Goal: Communication & Community: Participate in discussion

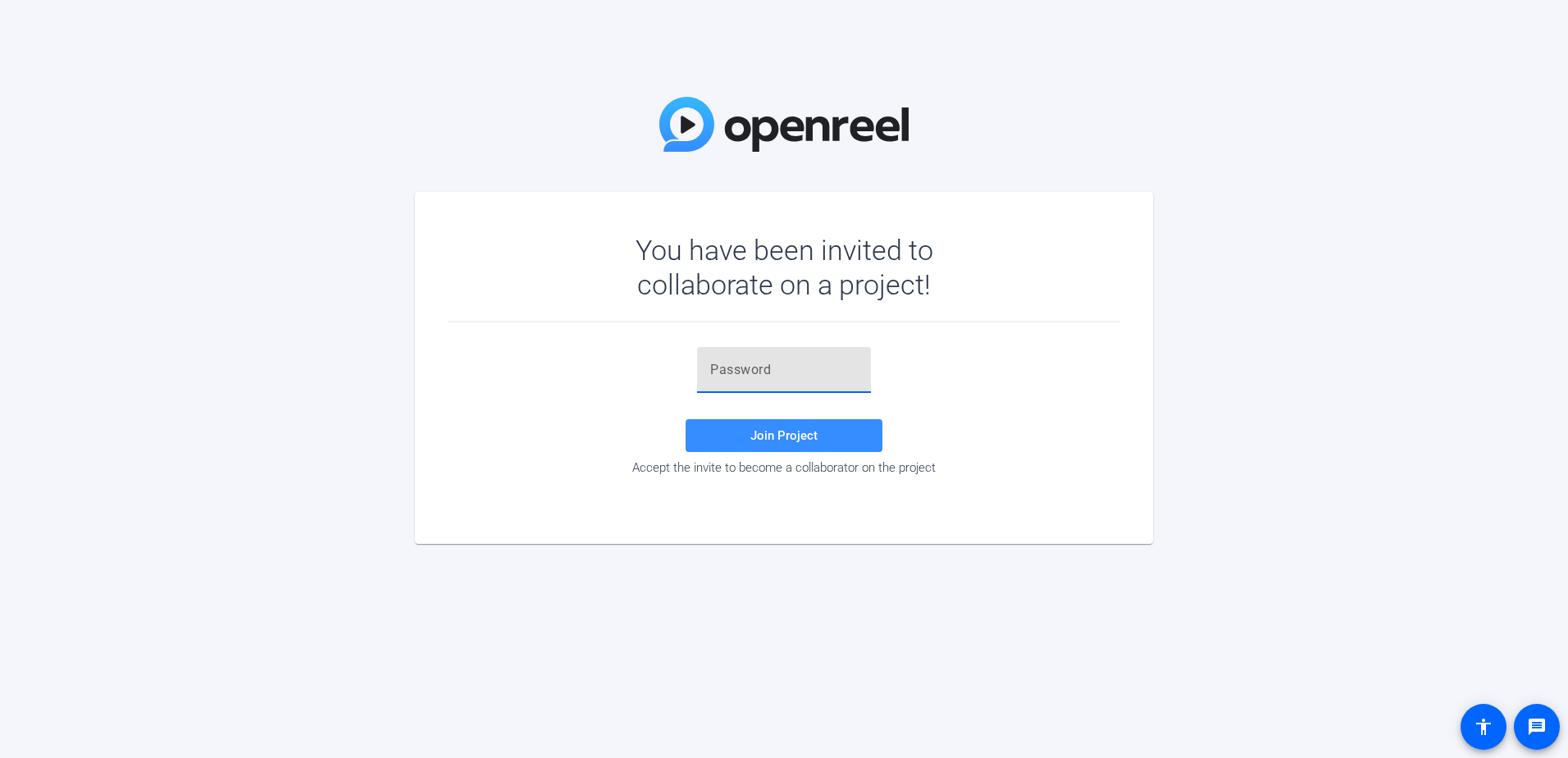
click at [772, 369] on input "text" at bounding box center [784, 370] width 148 height 19
drag, startPoint x: 772, startPoint y: 363, endPoint x: 658, endPoint y: 357, distance: 114.2
click at [658, 357] on div "]GspO6 Join Project Accept the invite to become a collaborator on the project" at bounding box center [784, 410] width 672 height 128
paste input "TBjso8"
type input "TBjso8"
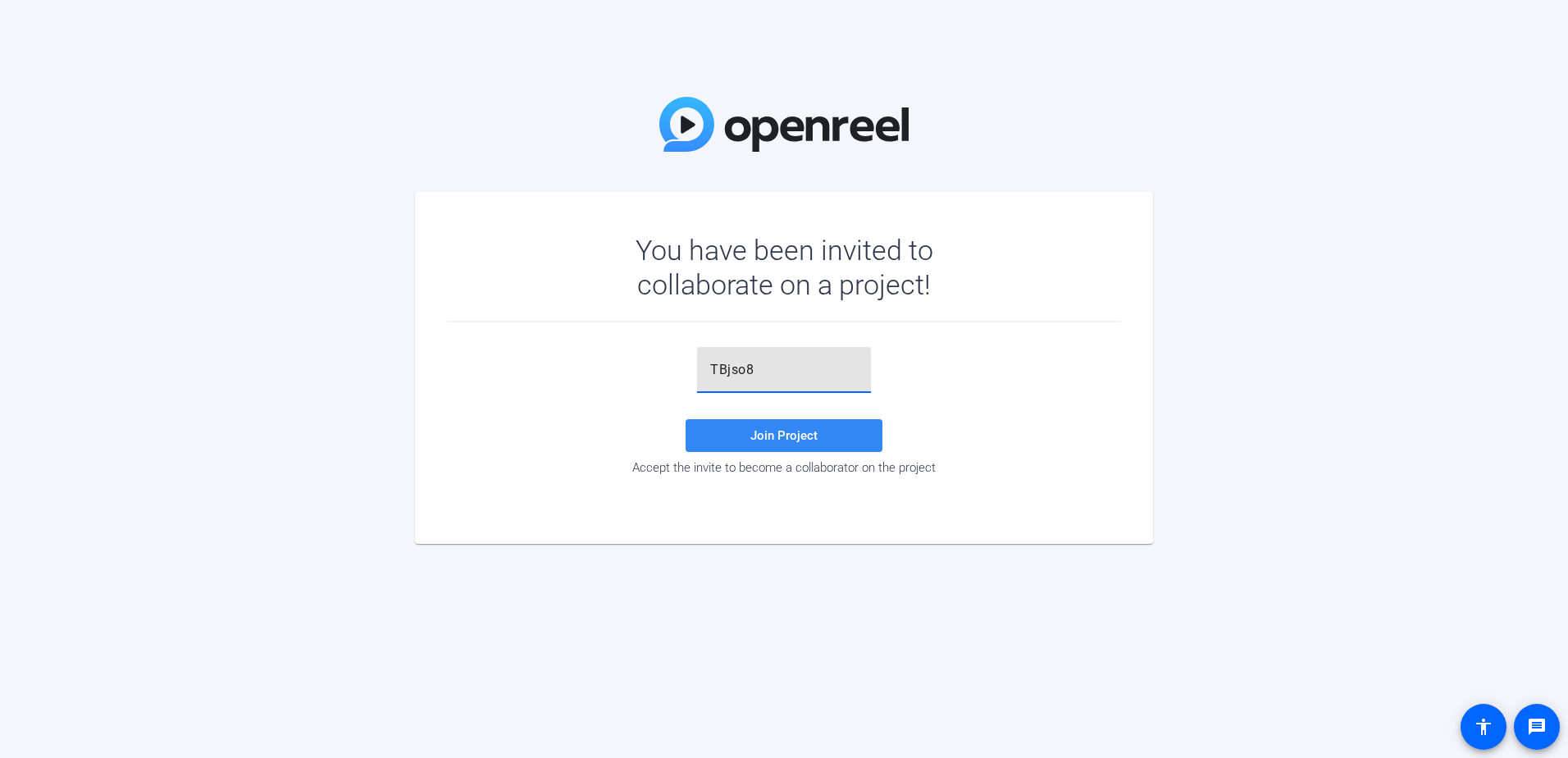
click at [791, 442] on span "Join Project" at bounding box center [784, 436] width 67 height 15
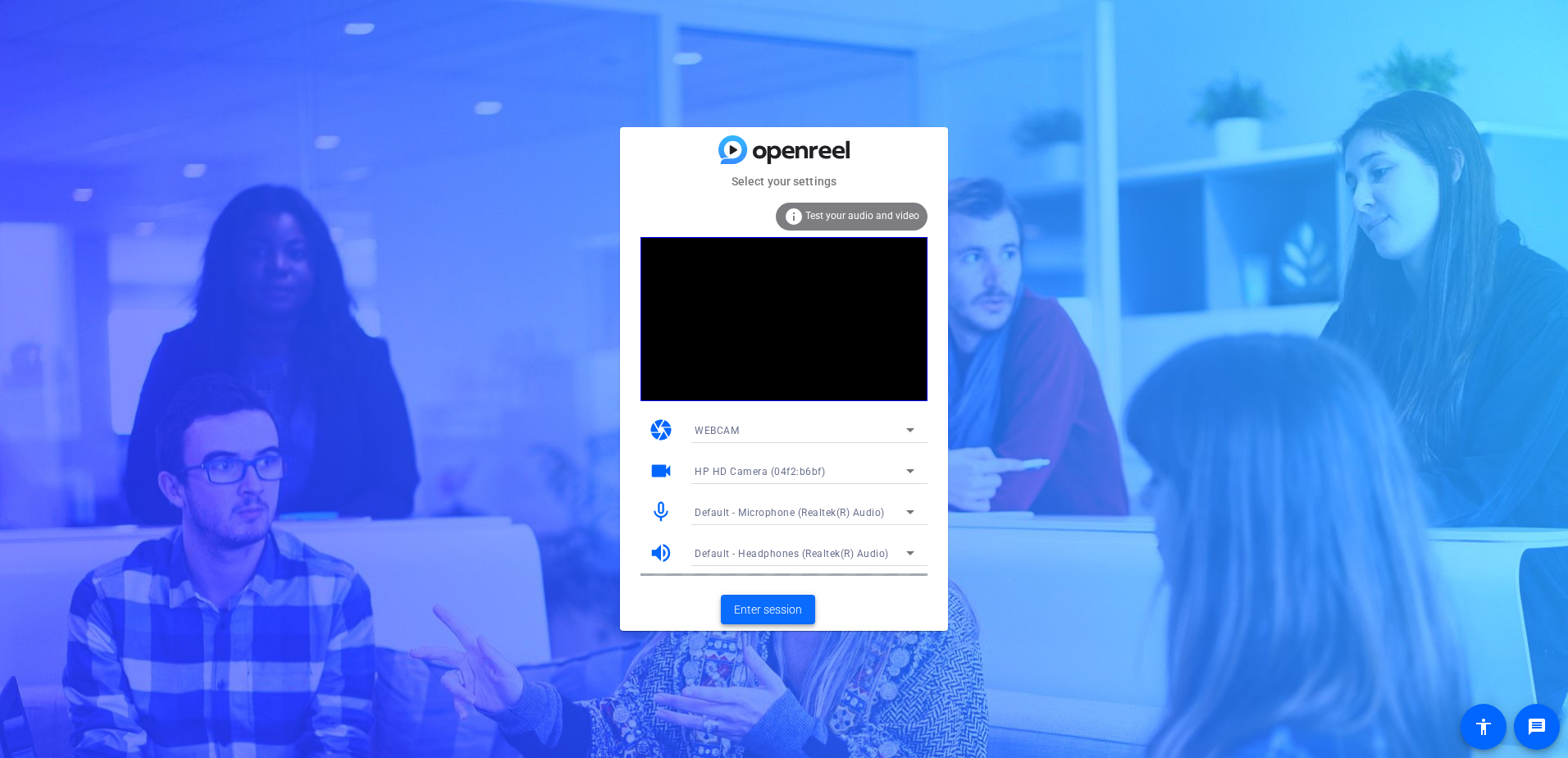
click at [780, 604] on span "Enter session" at bounding box center [767, 610] width 68 height 18
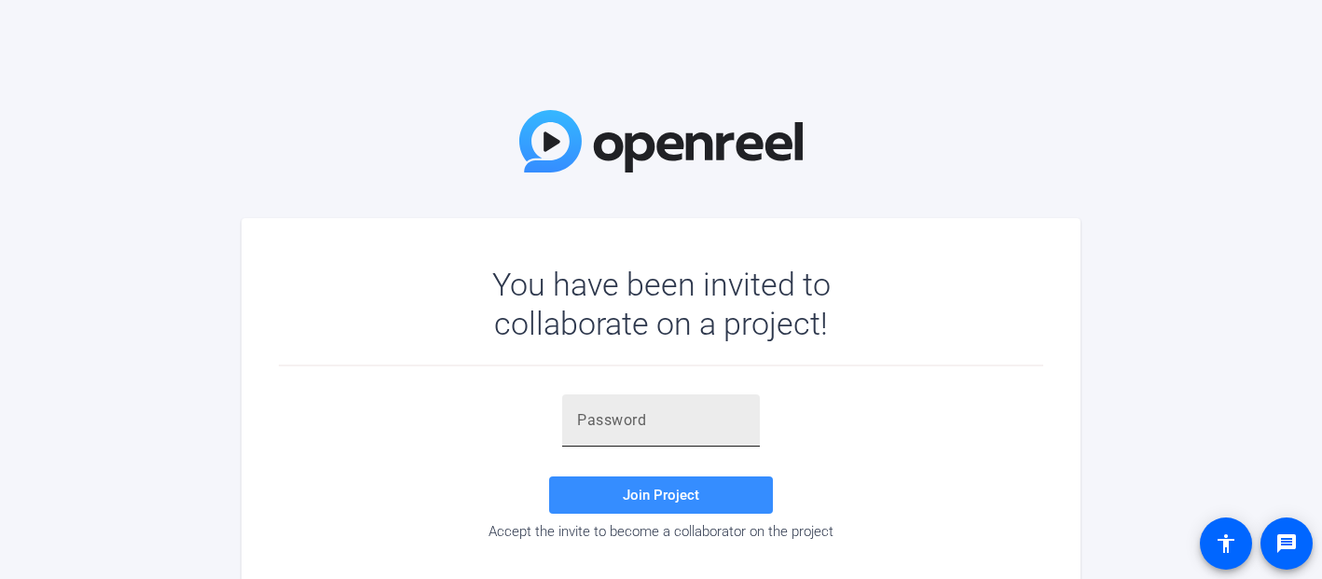
click at [652, 423] on input "text" at bounding box center [661, 420] width 168 height 22
paste input "u;iG6q"
type input "u;iG6q"
click at [662, 499] on span "Join Project" at bounding box center [661, 495] width 76 height 17
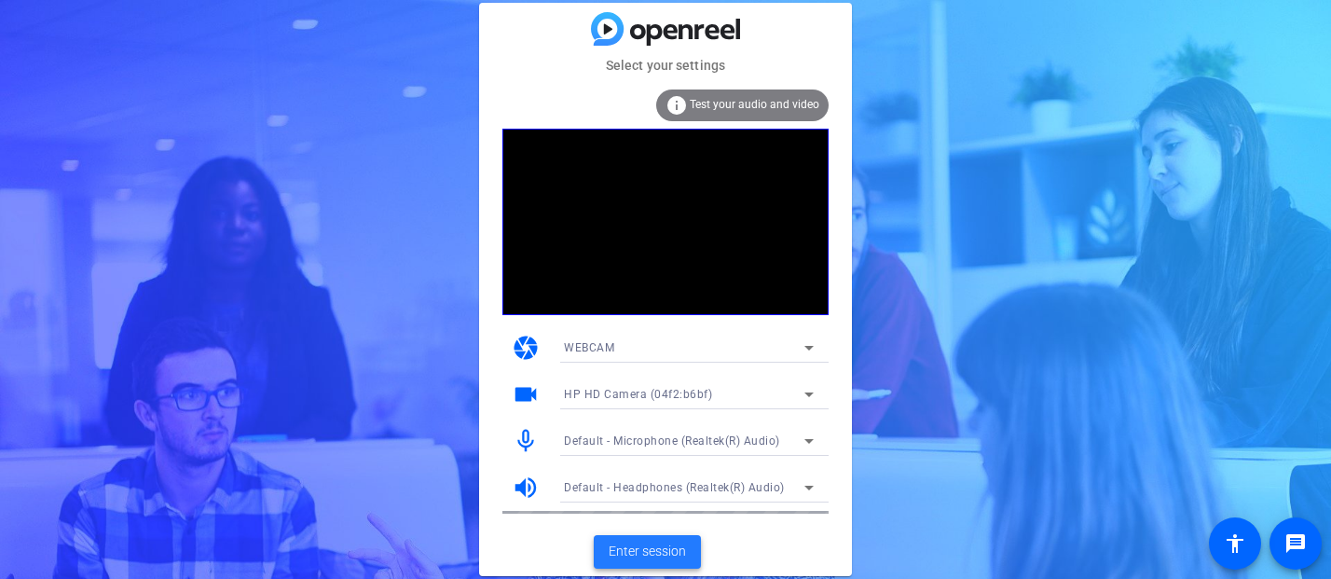
click at [642, 555] on span "Enter session" at bounding box center [647, 552] width 77 height 20
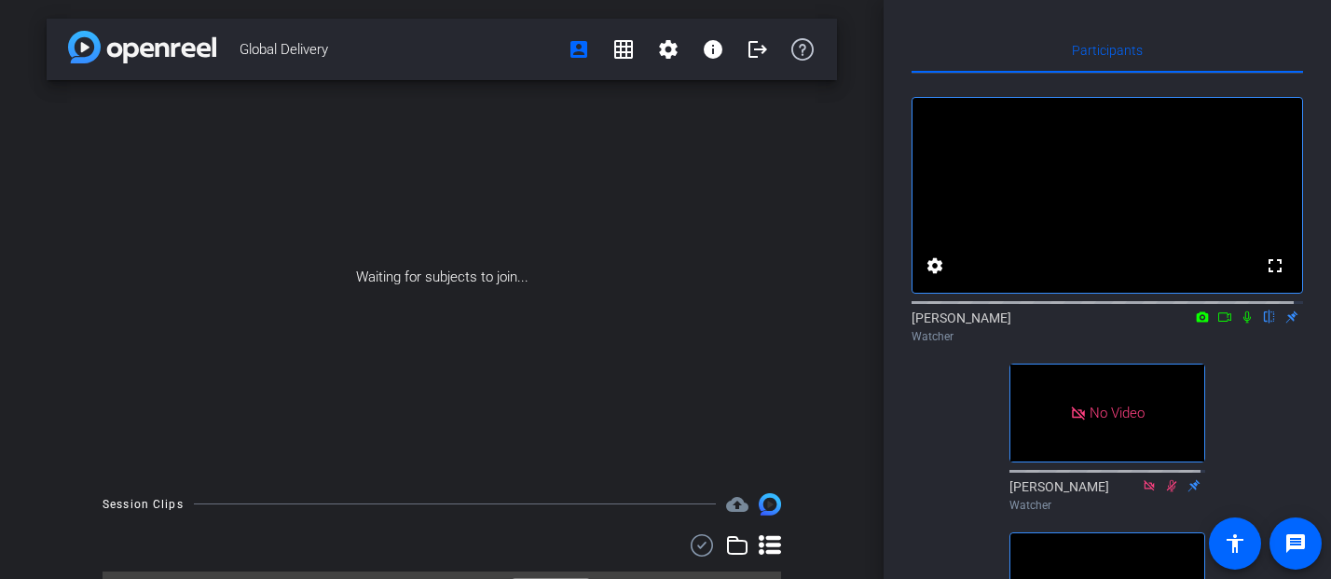
click at [66, 237] on div "Waiting for subjects to join..." at bounding box center [442, 277] width 791 height 394
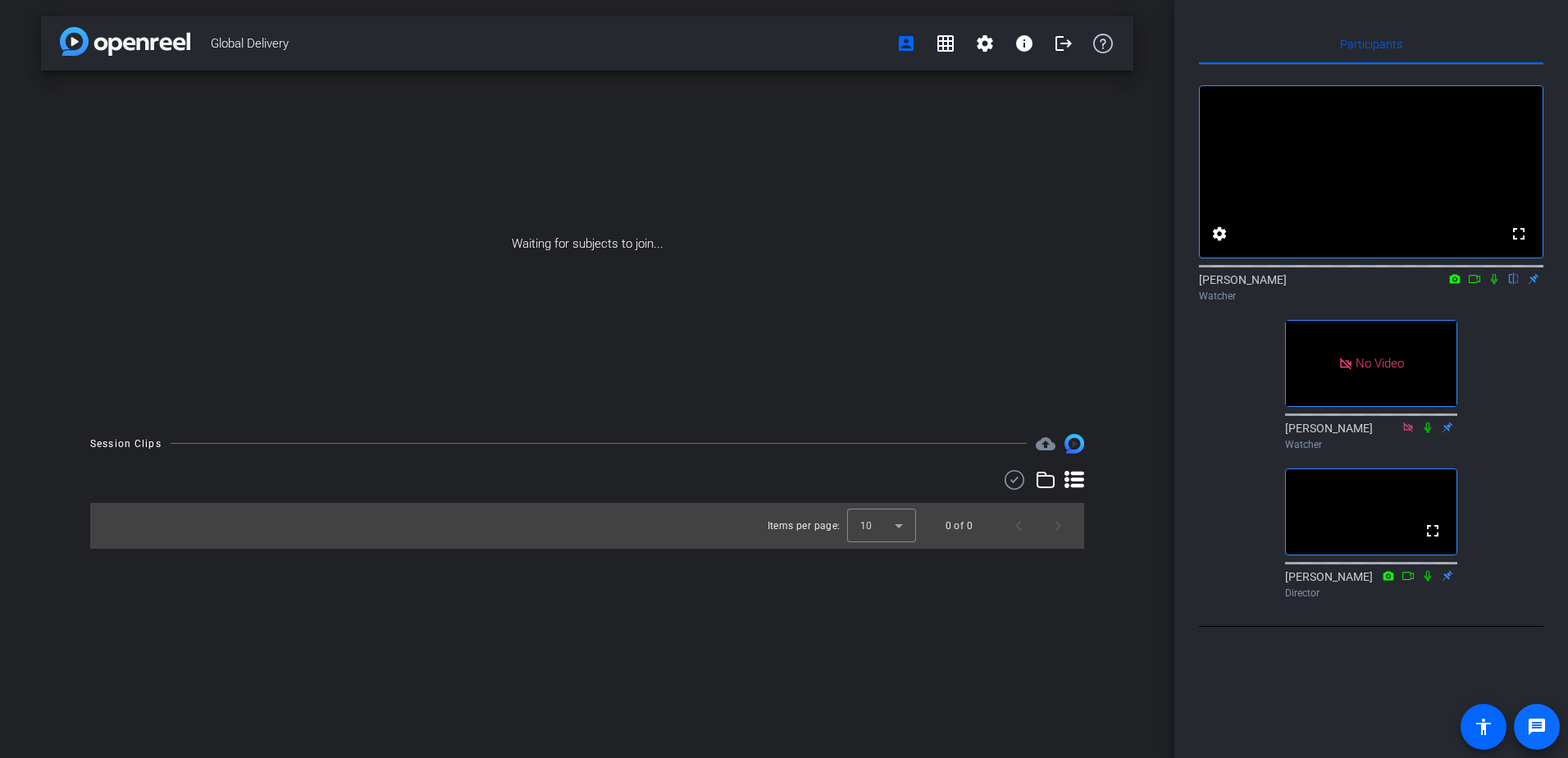
click at [1162, 509] on span at bounding box center [1537, 727] width 40 height 40
click at [1162, 284] on icon at bounding box center [1494, 279] width 6 height 11
click at [1162, 284] on icon at bounding box center [1495, 279] width 9 height 11
click at [1162, 284] on icon at bounding box center [1494, 278] width 13 height 11
click at [1162, 284] on icon at bounding box center [1495, 279] width 9 height 11
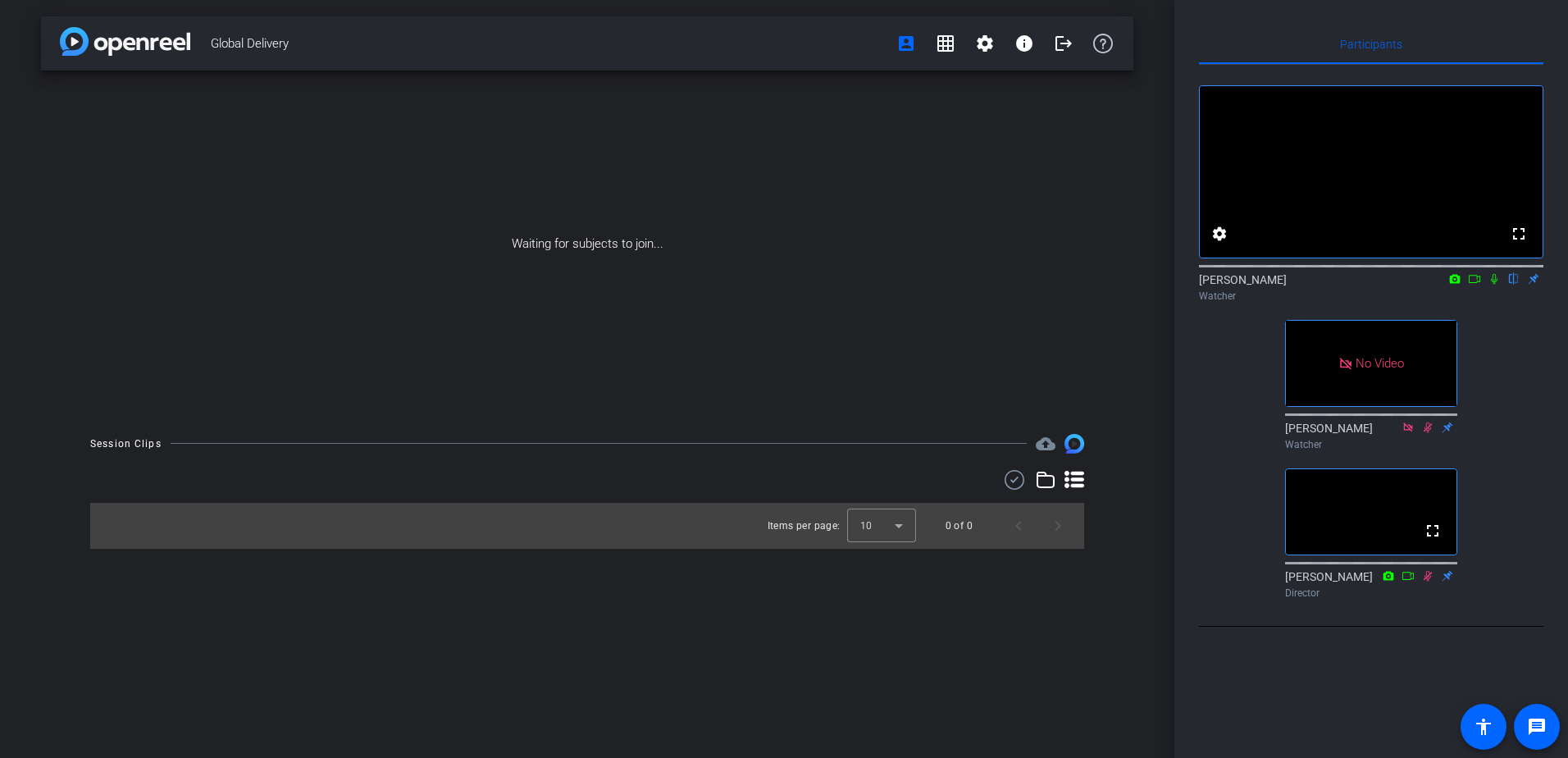
click at [1162, 284] on icon at bounding box center [1494, 278] width 13 height 11
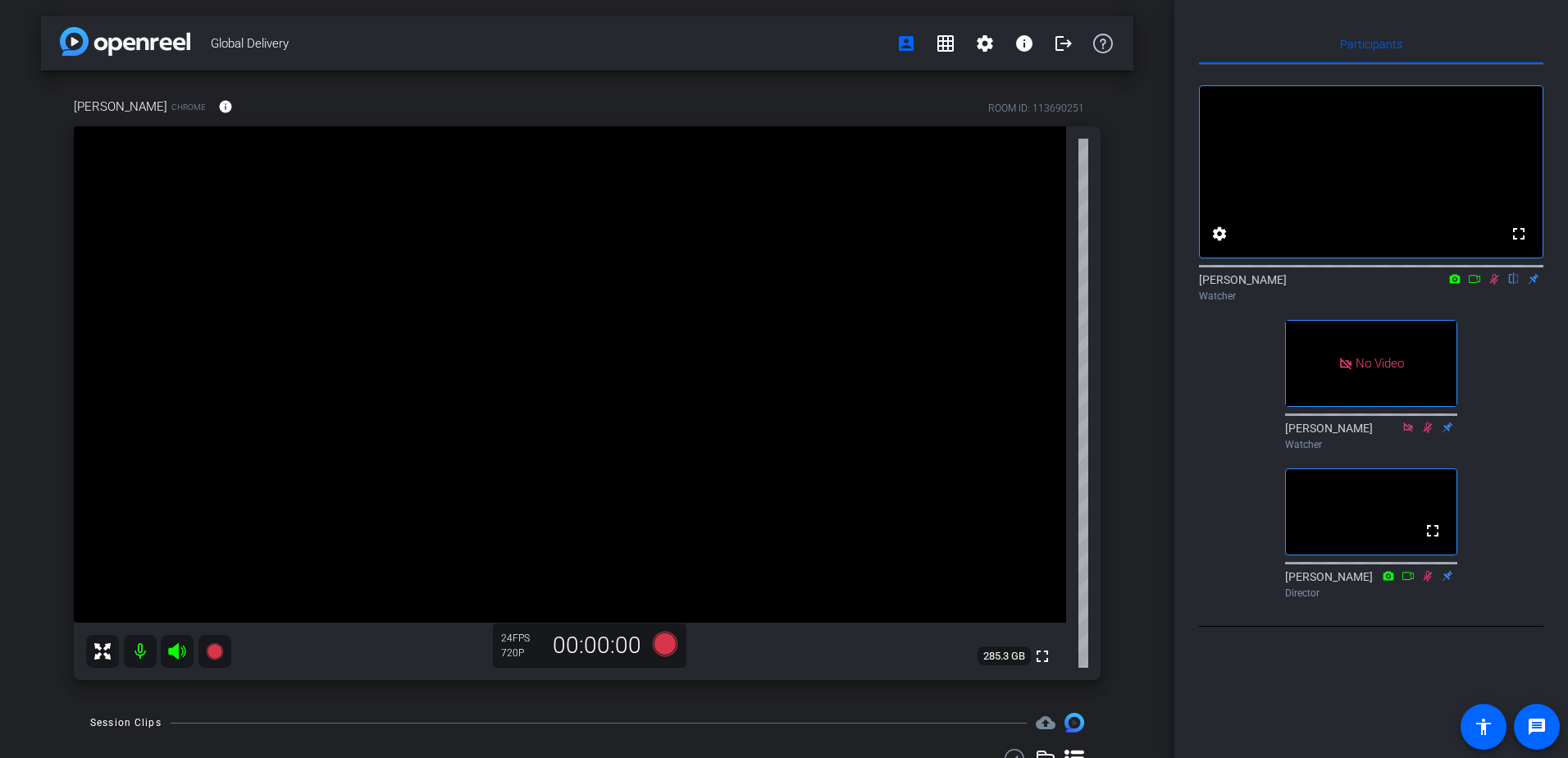
click at [1162, 284] on icon at bounding box center [1495, 279] width 9 height 11
click at [1162, 284] on icon at bounding box center [1494, 278] width 13 height 11
click at [1162, 286] on mat-icon at bounding box center [1494, 279] width 19 height 15
click at [1162, 284] on icon at bounding box center [1494, 278] width 13 height 11
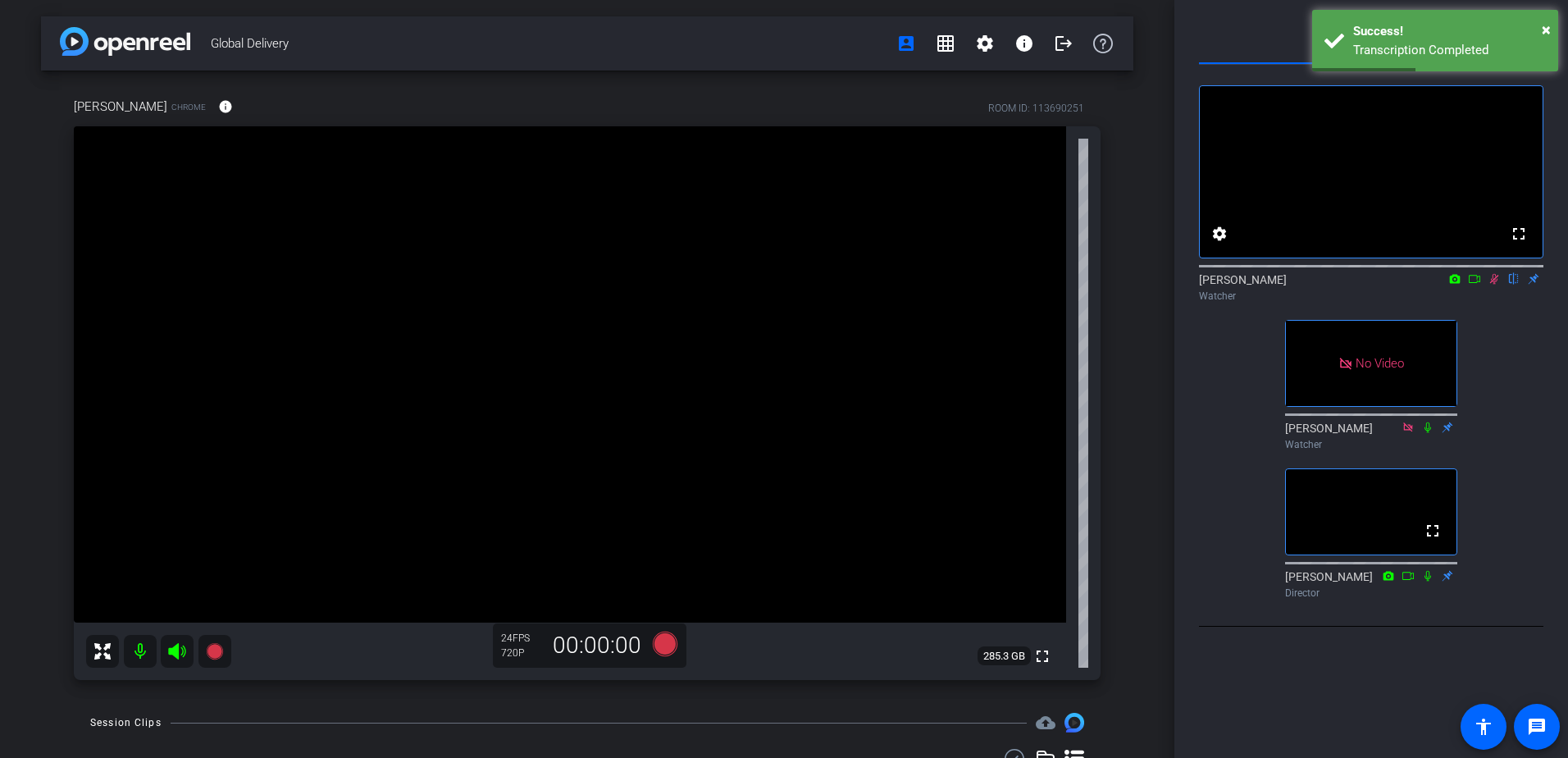
click at [1162, 284] on icon at bounding box center [1494, 278] width 13 height 11
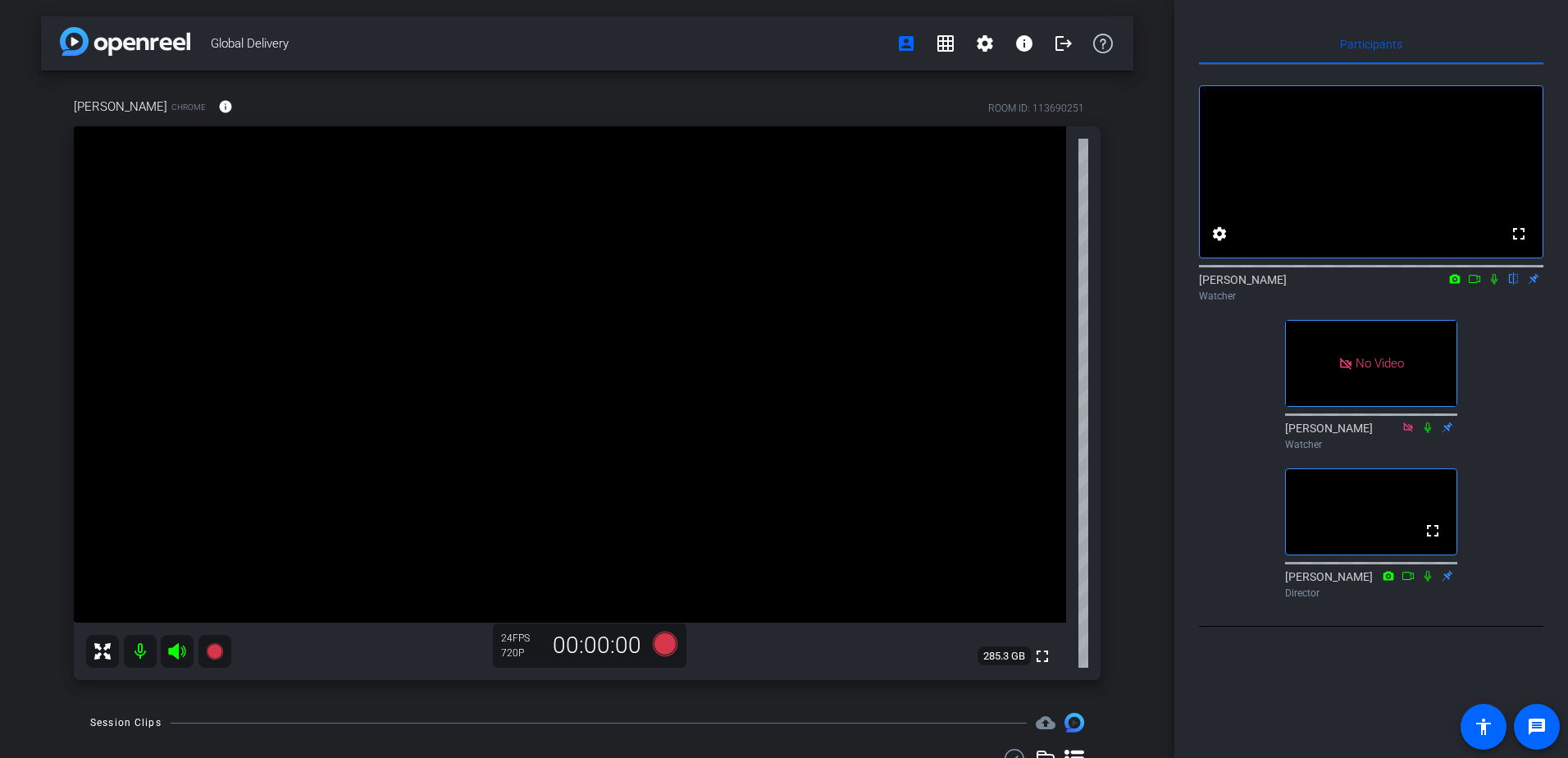
click at [1162, 284] on icon at bounding box center [1494, 278] width 13 height 11
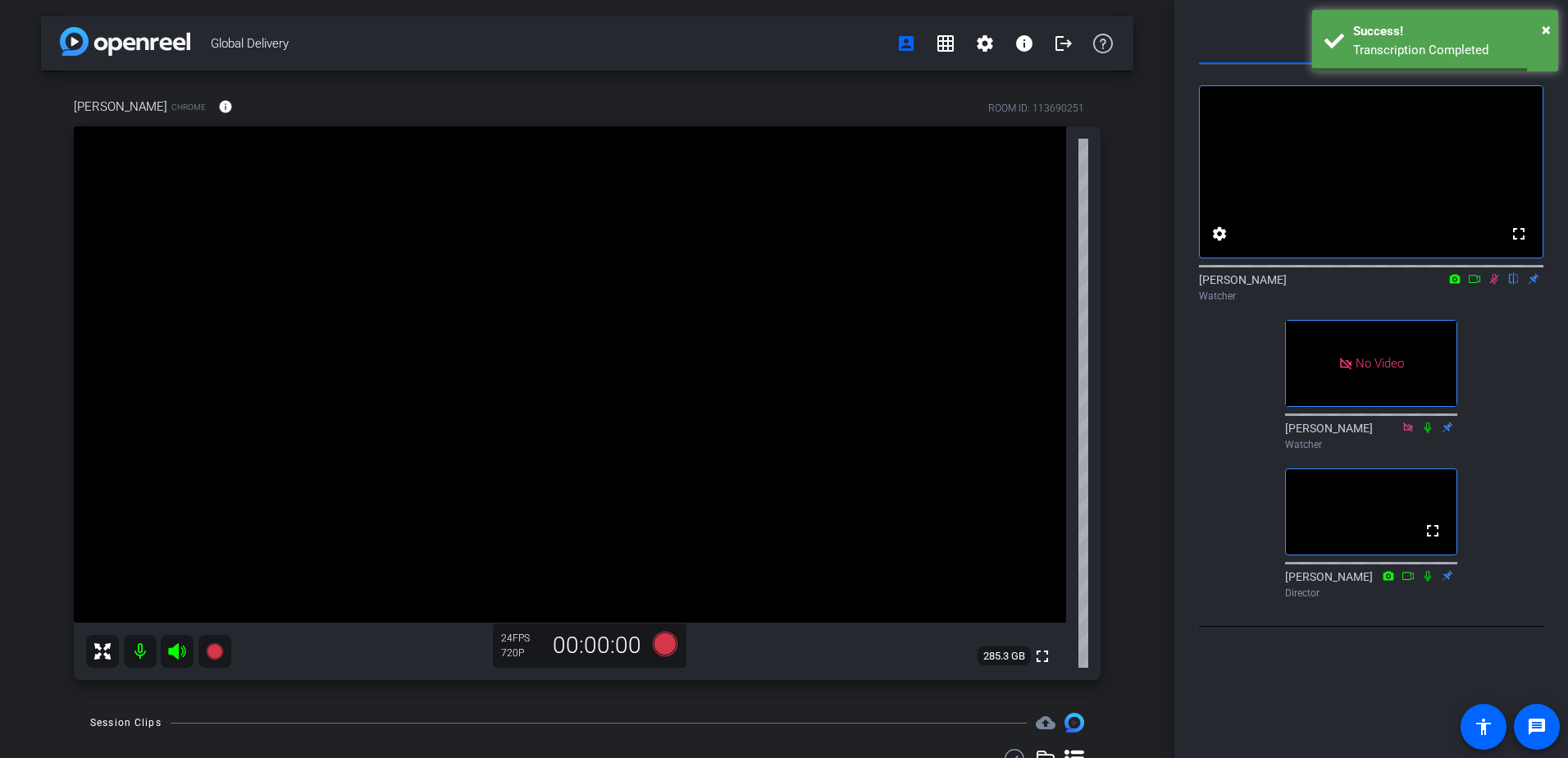
click at [1162, 284] on icon at bounding box center [1494, 278] width 13 height 11
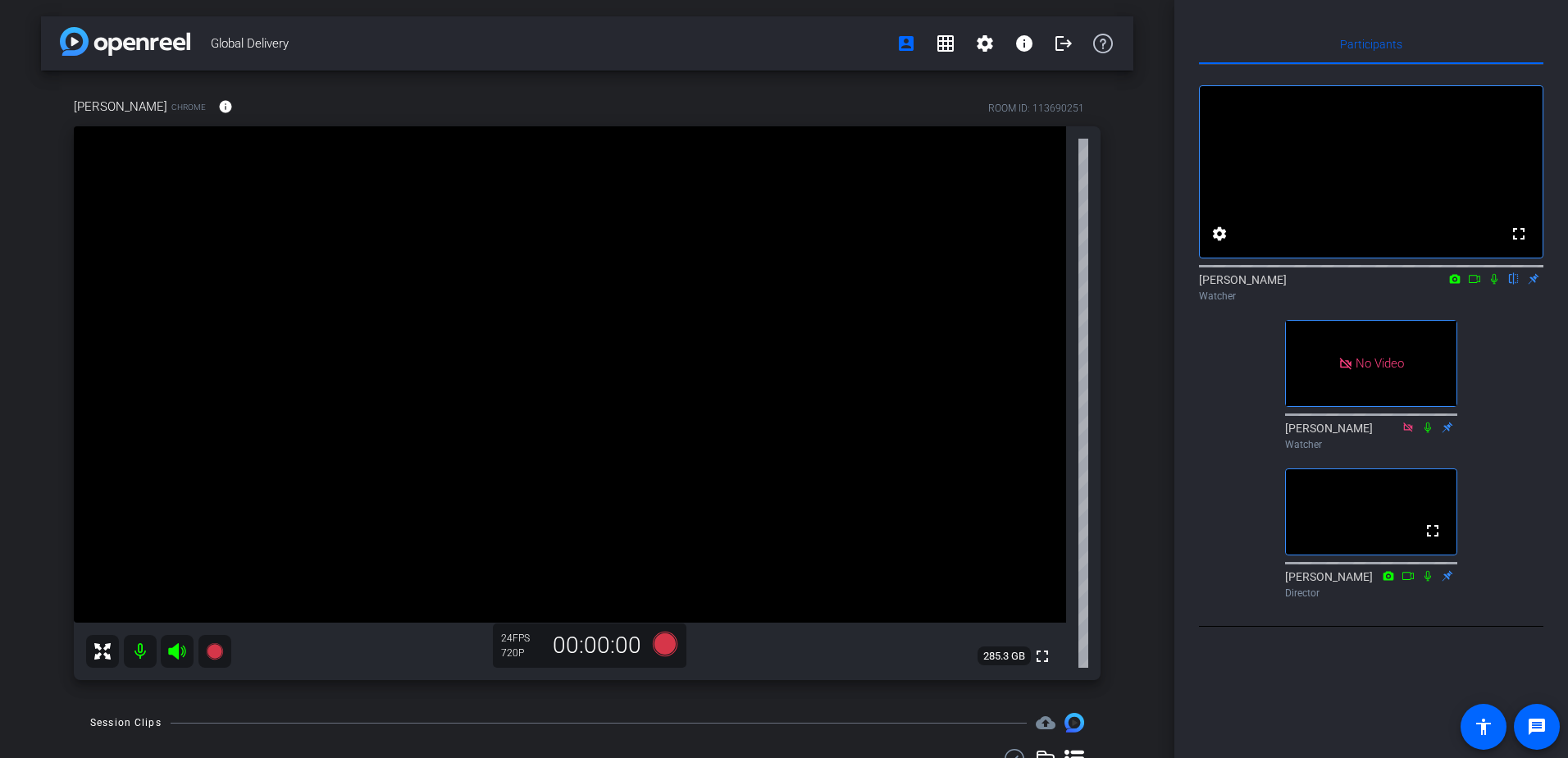
click at [1162, 284] on icon at bounding box center [1494, 278] width 13 height 11
click at [1162, 286] on mat-icon at bounding box center [1494, 279] width 19 height 15
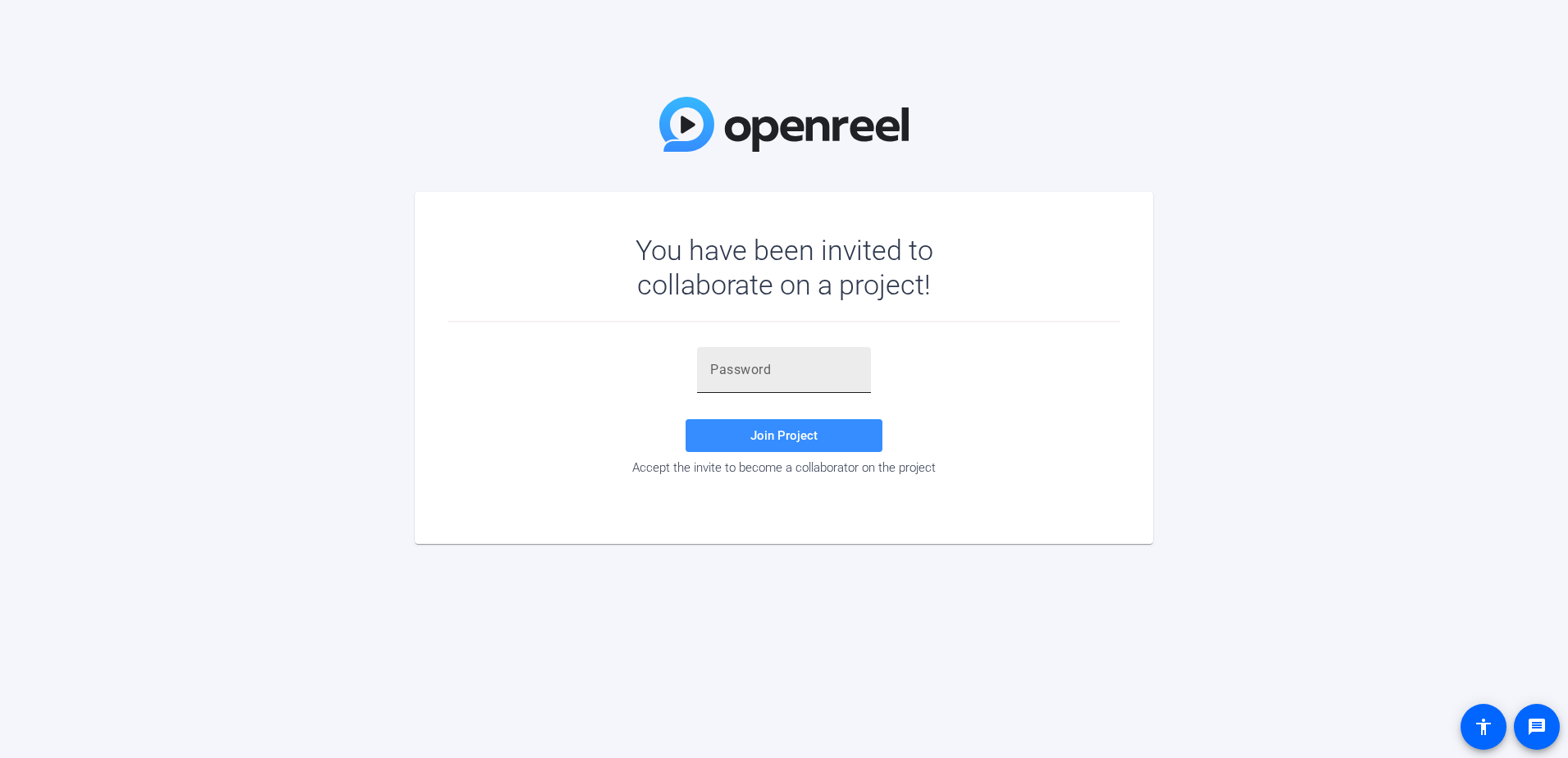
click at [752, 359] on div at bounding box center [784, 370] width 148 height 46
paste input "TBjso8"
type input "TBjso8"
click at [789, 430] on span "Join Project" at bounding box center [784, 436] width 67 height 15
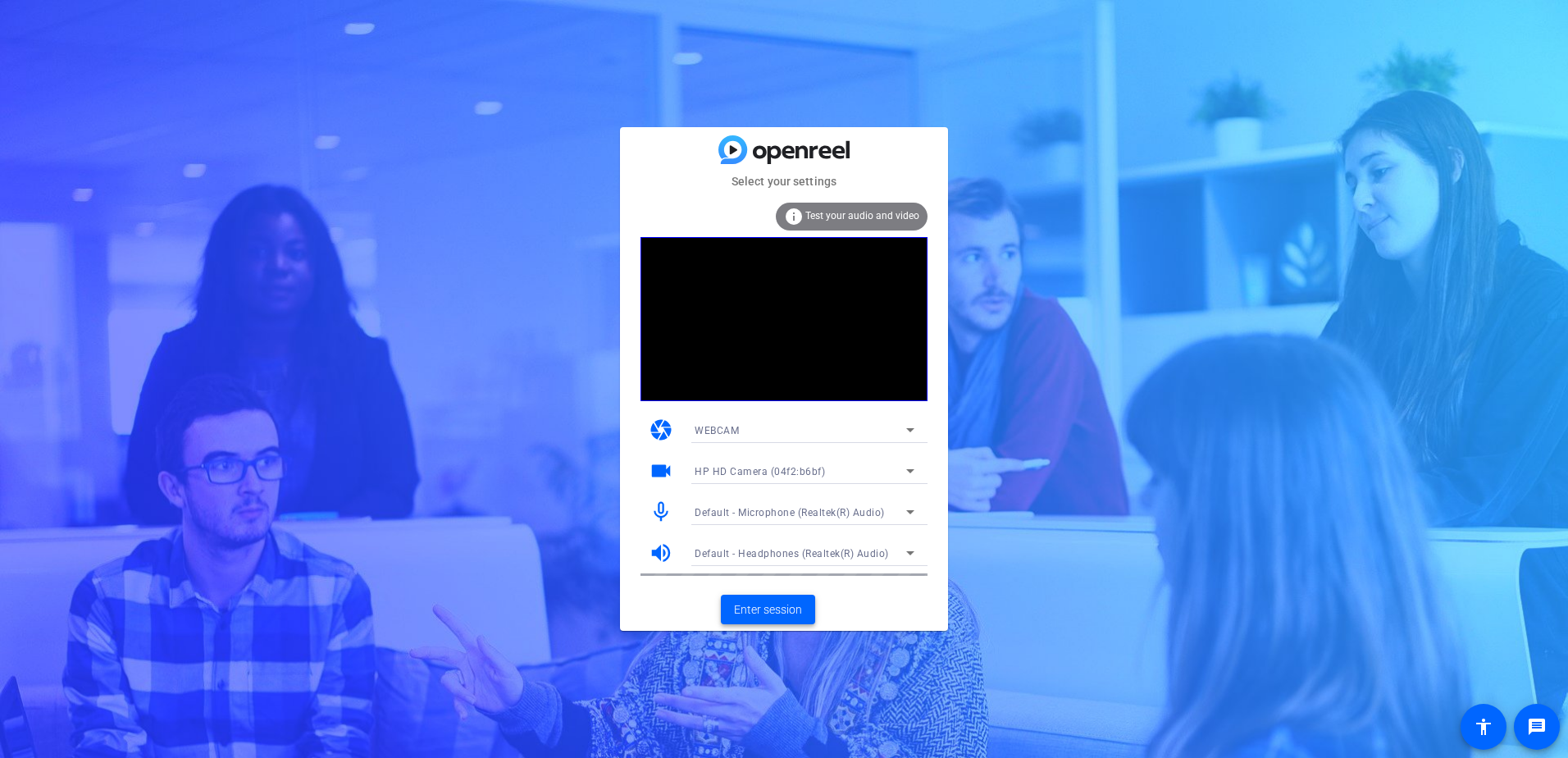
click at [775, 616] on span "Enter session" at bounding box center [767, 610] width 68 height 18
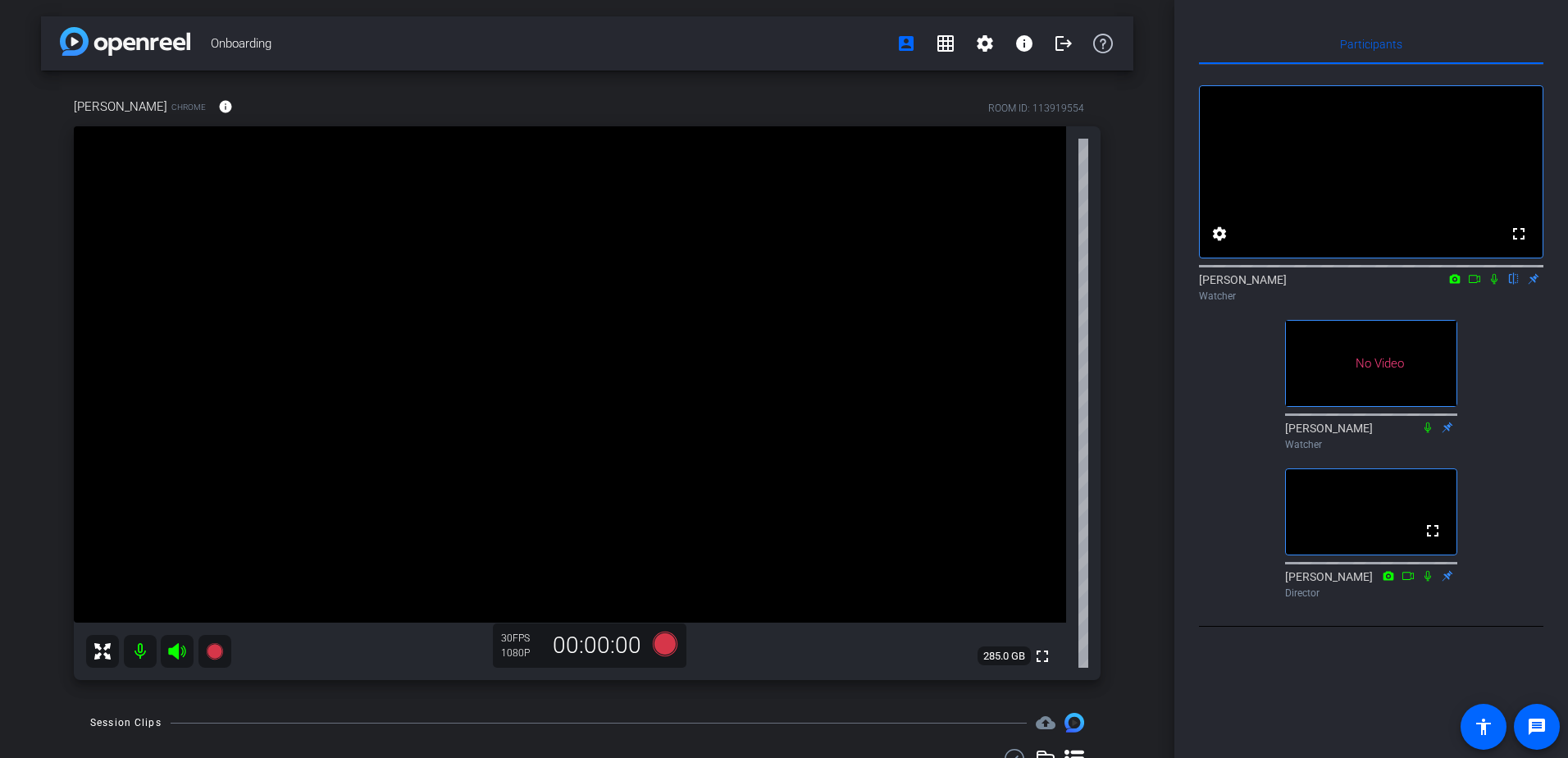
click at [1496, 284] on icon at bounding box center [1494, 278] width 13 height 11
click at [1497, 284] on icon at bounding box center [1494, 278] width 13 height 11
click at [1494, 284] on icon at bounding box center [1494, 278] width 13 height 11
